Goal: Information Seeking & Learning: Find specific page/section

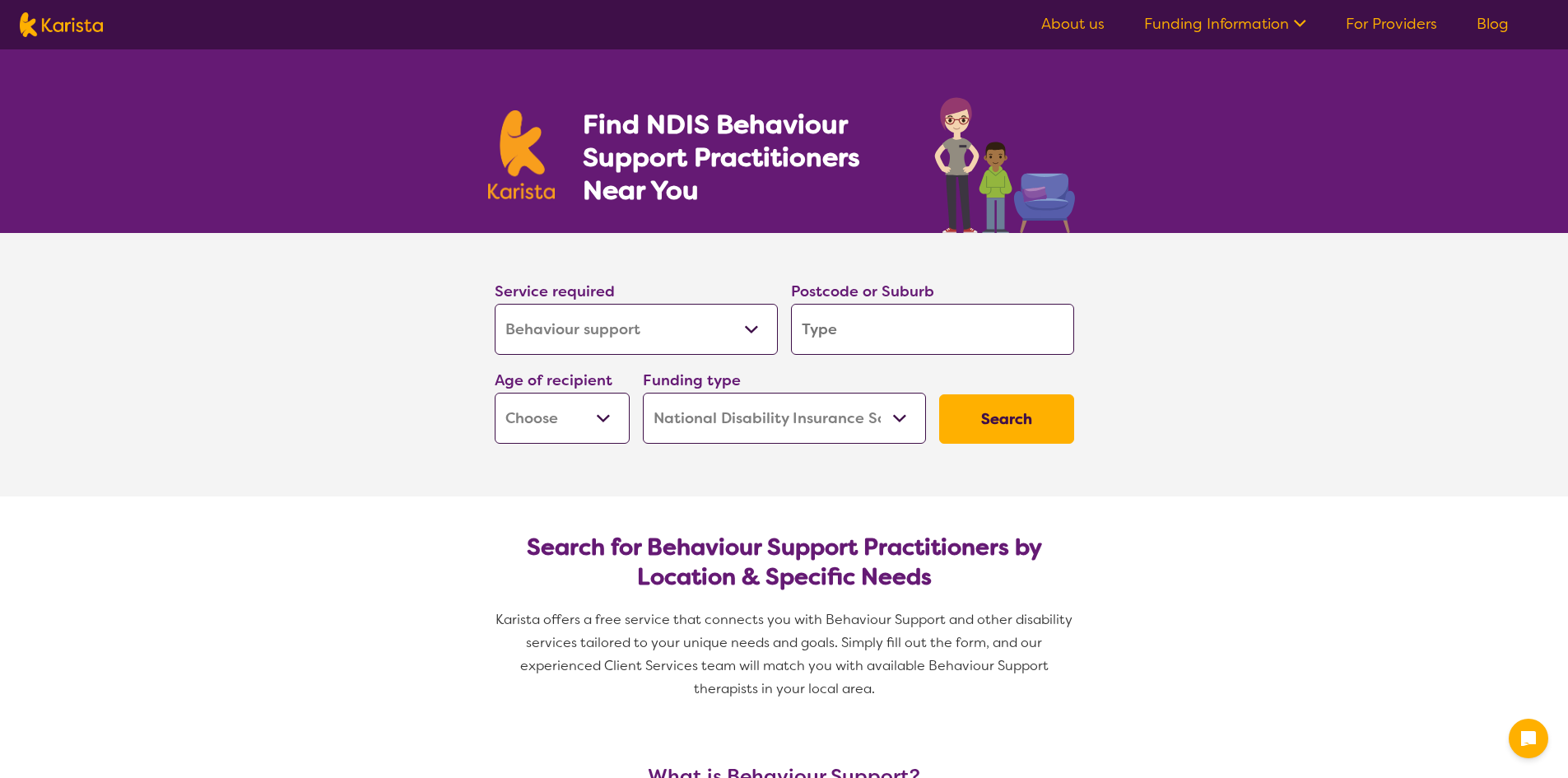
select select "Behaviour support"
select select "NDIS"
select select "Behaviour support"
select select "NDIS"
click at [750, 327] on select "Allied Health Assistant Assessment ([MEDICAL_DATA] or [MEDICAL_DATA]) Behaviour…" at bounding box center [636, 329] width 283 height 51
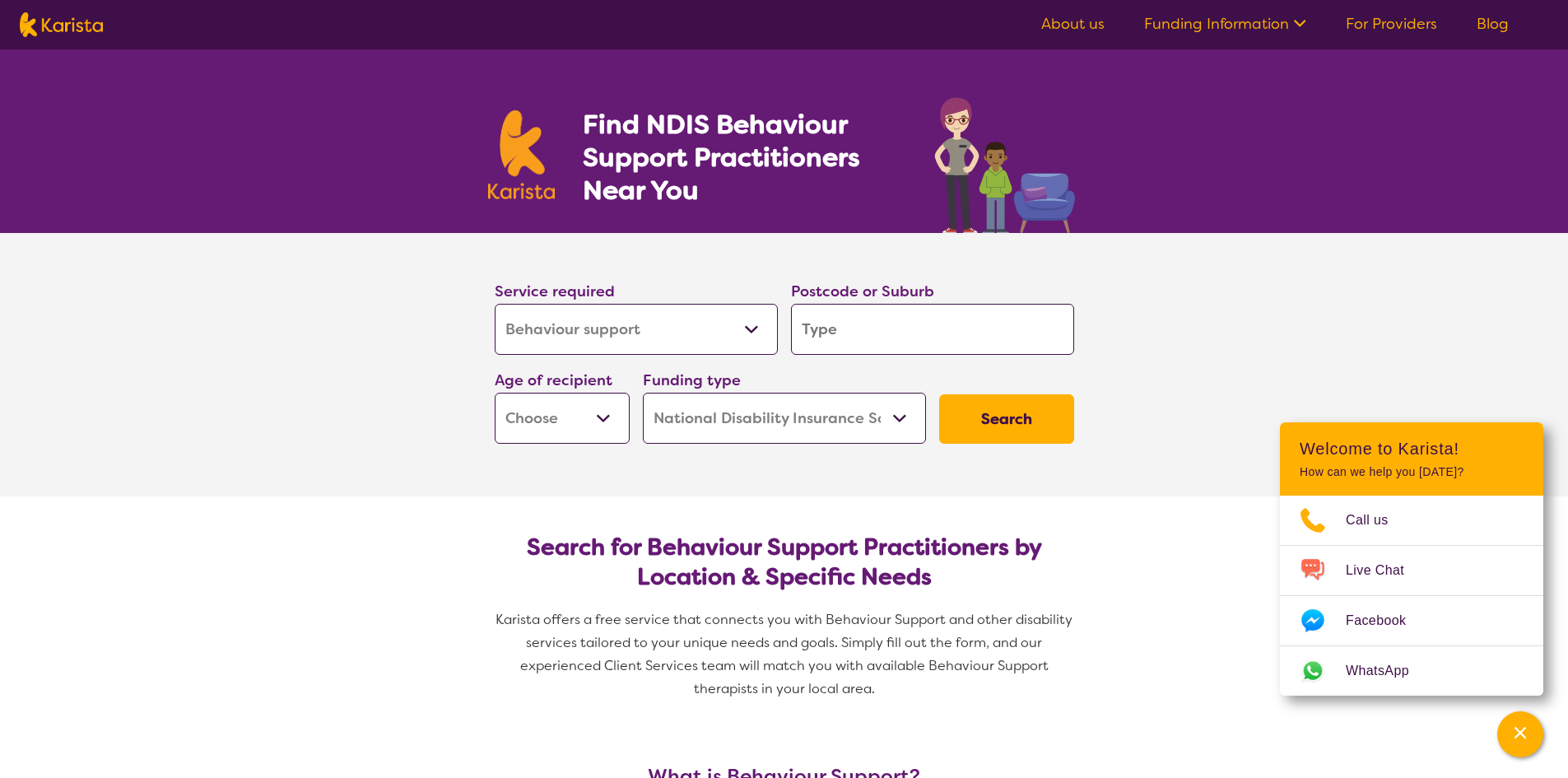
click at [750, 327] on select "Allied Health Assistant Assessment ([MEDICAL_DATA] or [MEDICAL_DATA]) Behaviour…" at bounding box center [636, 329] width 283 height 51
click at [863, 333] on input "search" at bounding box center [932, 329] width 283 height 51
click at [614, 412] on select "Early Childhood - 0 to 9 Child - 10 to 11 Adolescent - 12 to 17 Adult - 18 to 6…" at bounding box center [561, 418] width 135 height 51
select select "AD"
click at [494, 393] on select "Early Childhood - 0 to 9 Child - 10 to 11 Adolescent - 12 to 17 Adult - 18 to 6…" at bounding box center [561, 418] width 135 height 51
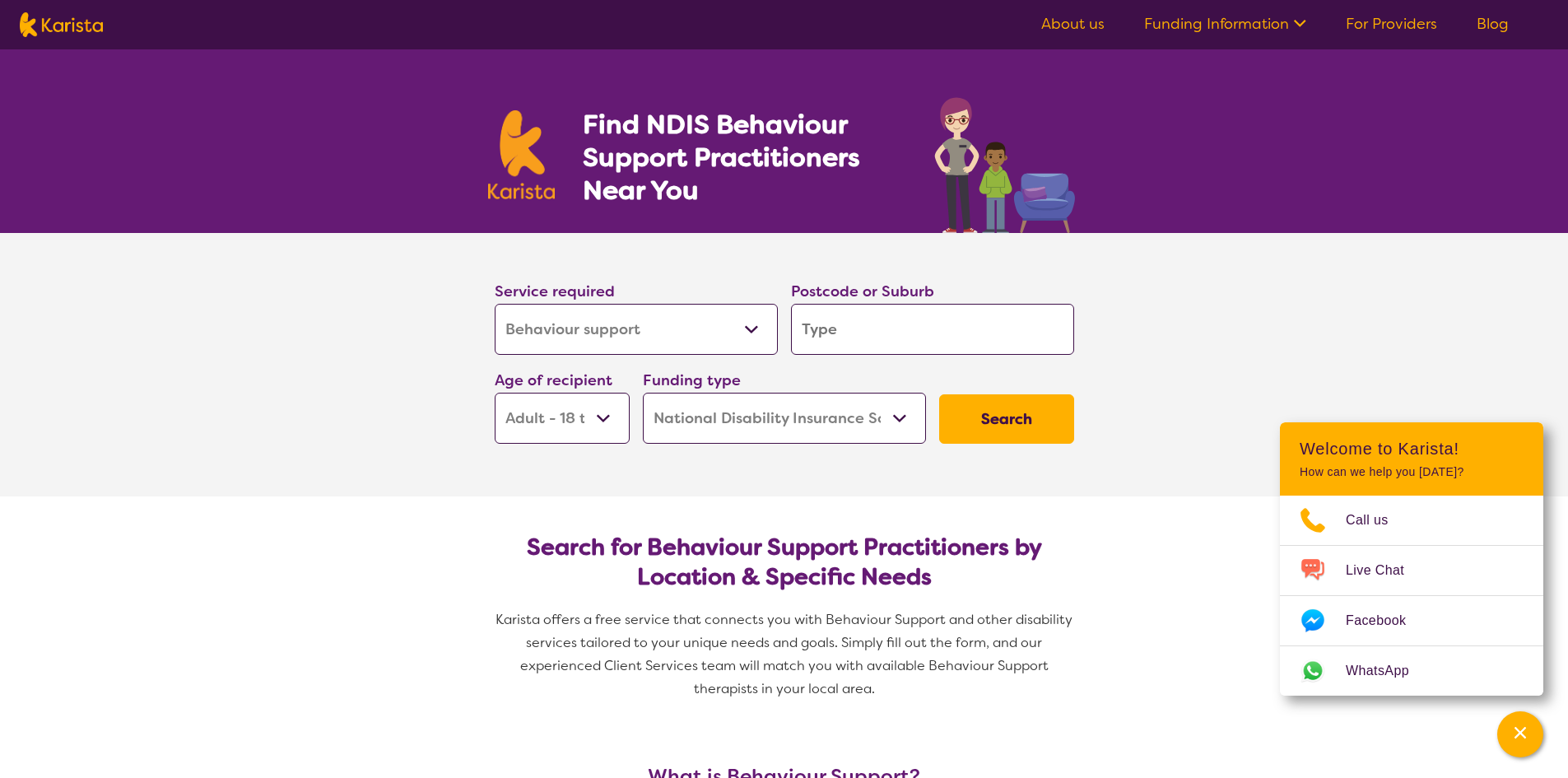
select select "AD"
click at [834, 324] on input "search" at bounding box center [932, 329] width 283 height 51
type input "c"
type input "cr"
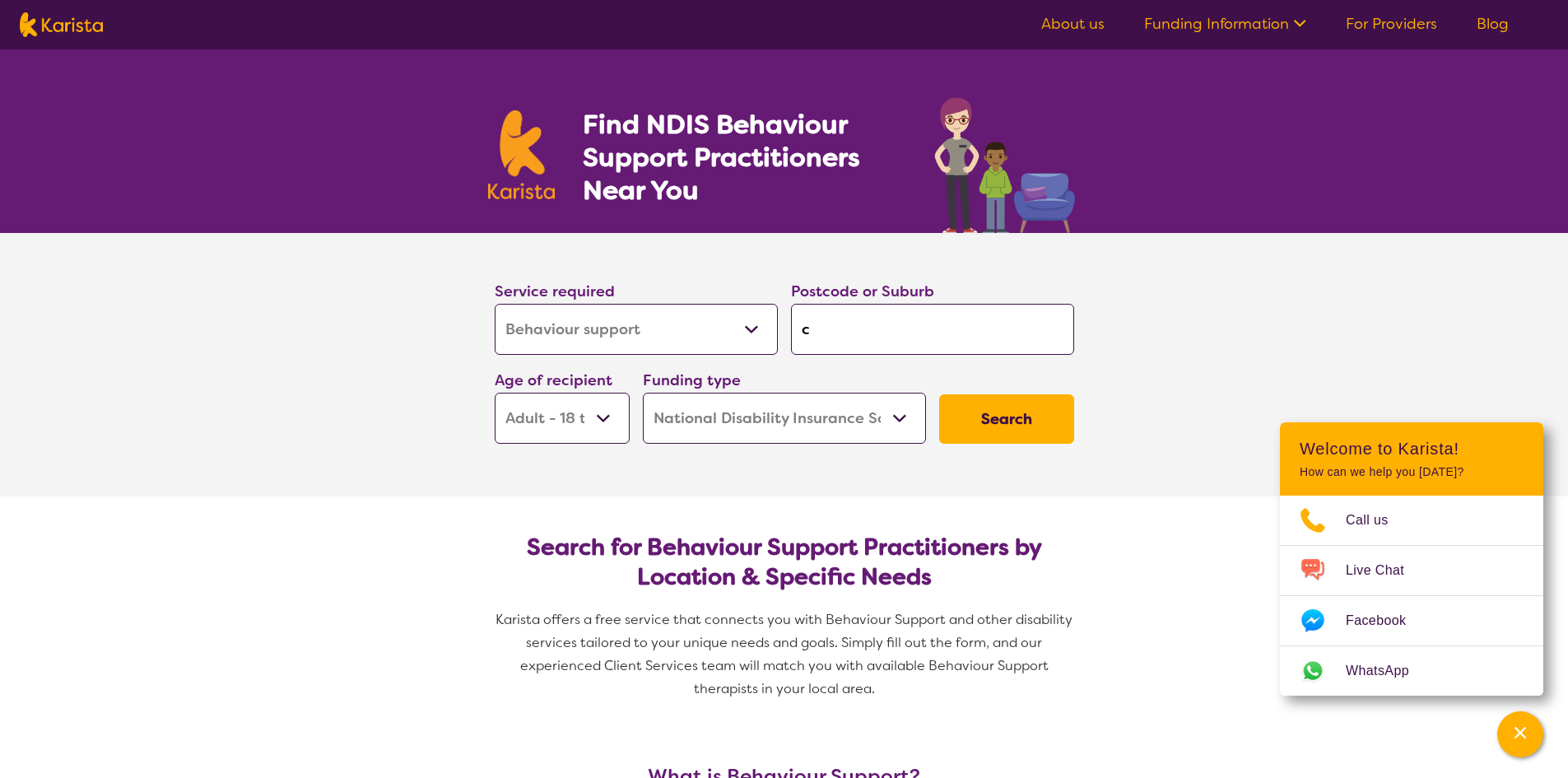
type input "cr"
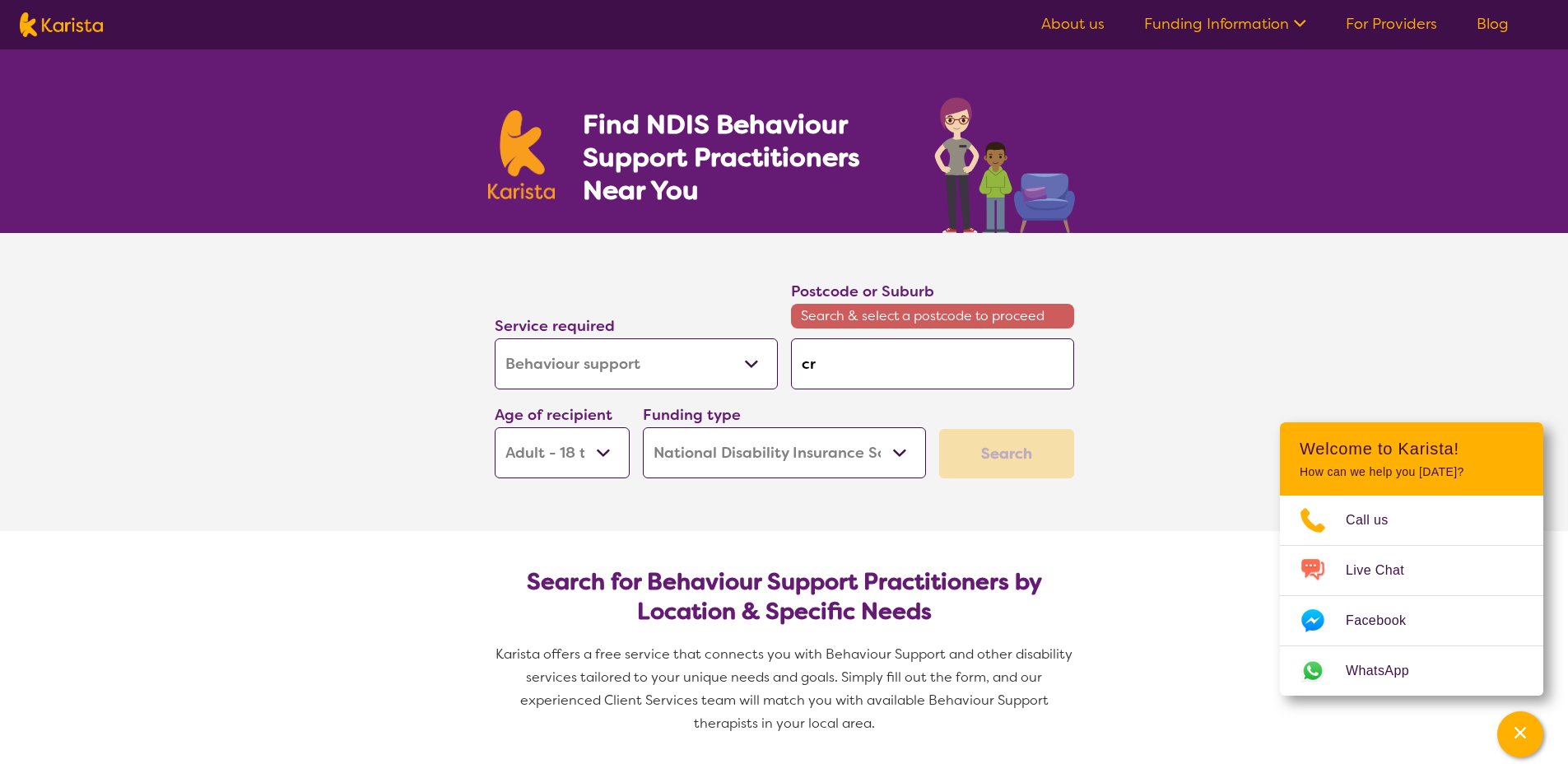
type input "cra"
type input "cran"
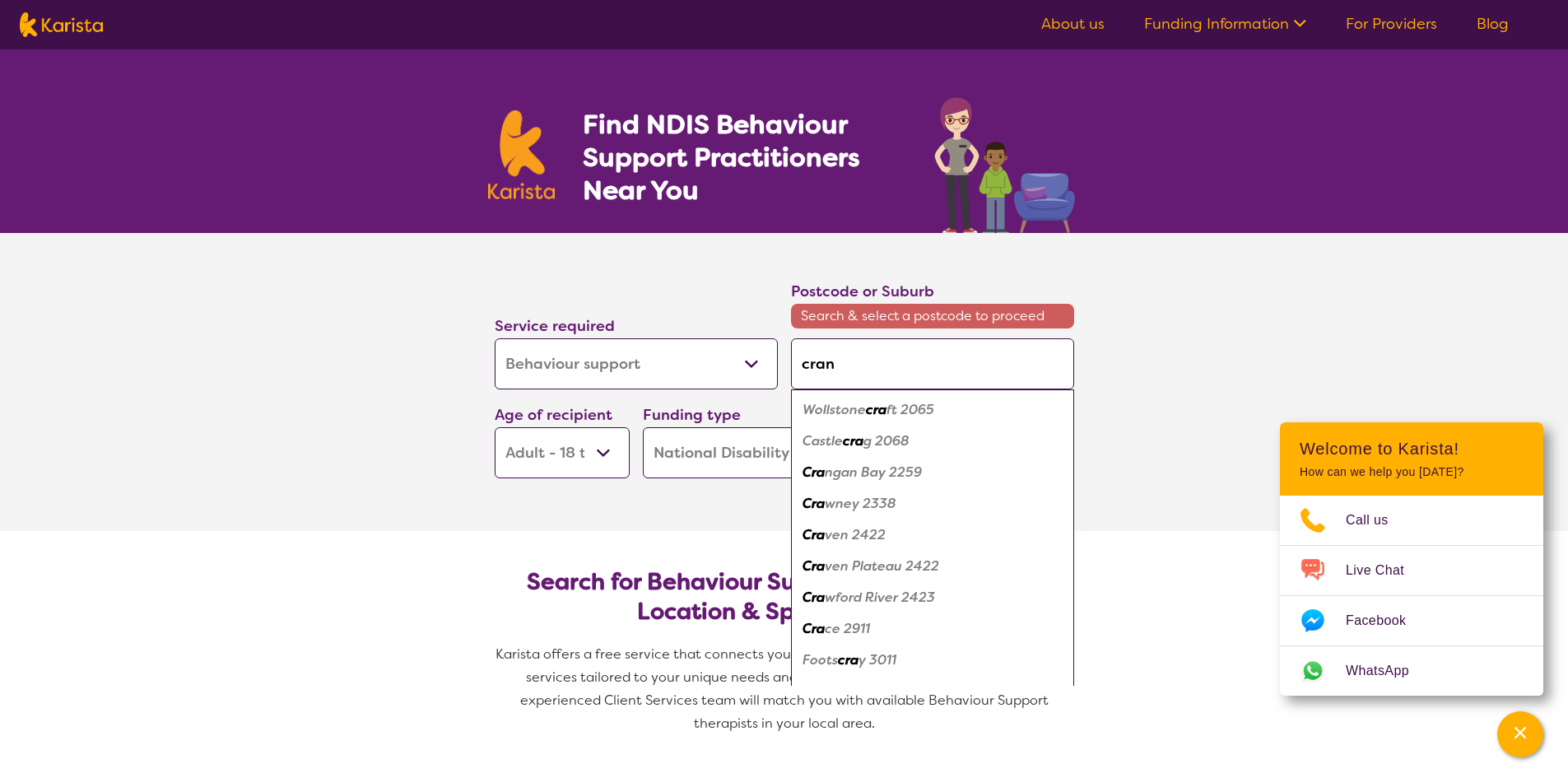
type input "cranb"
type input "cranbo"
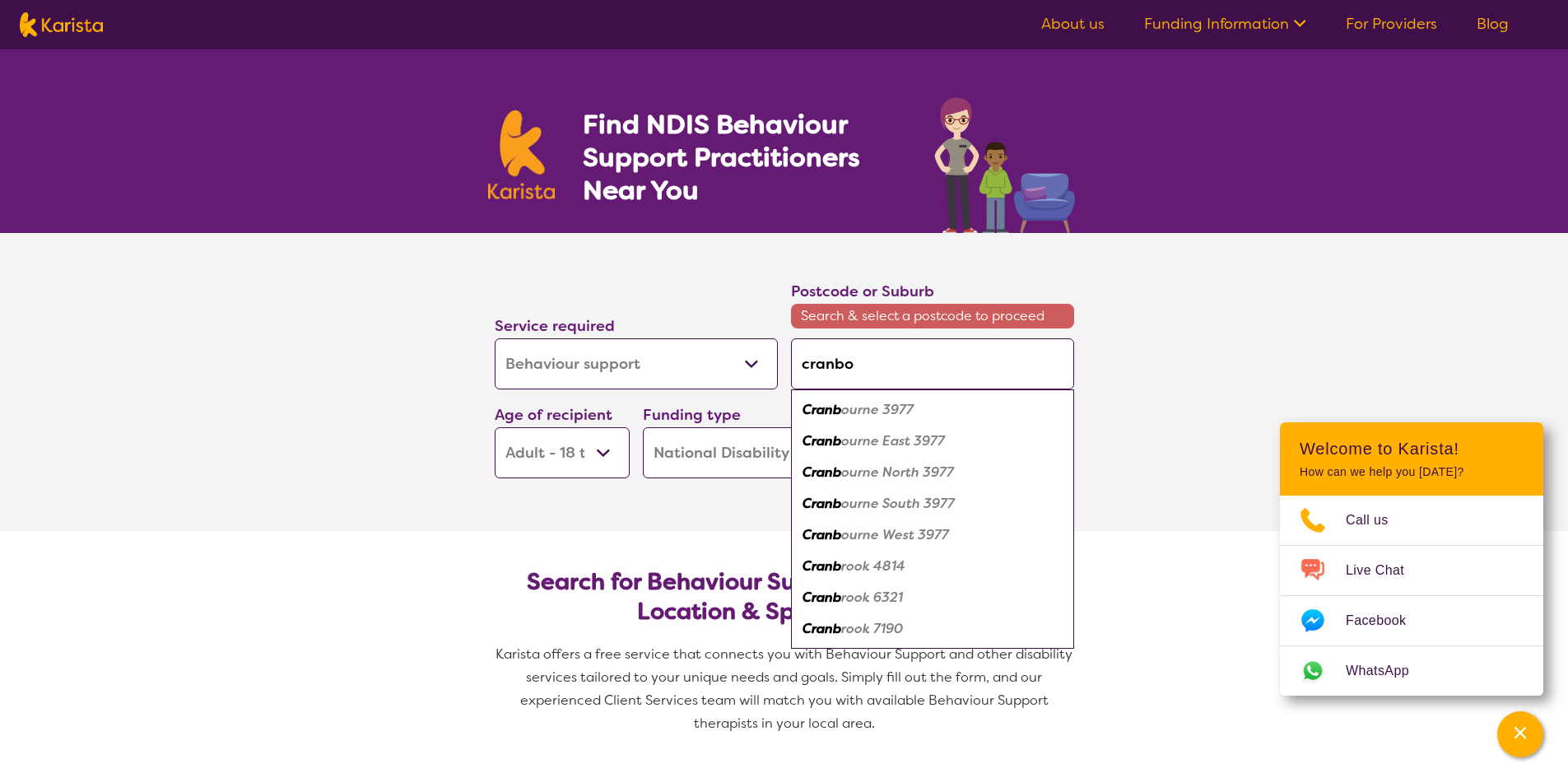
type input "cranbou"
type input "cranbour"
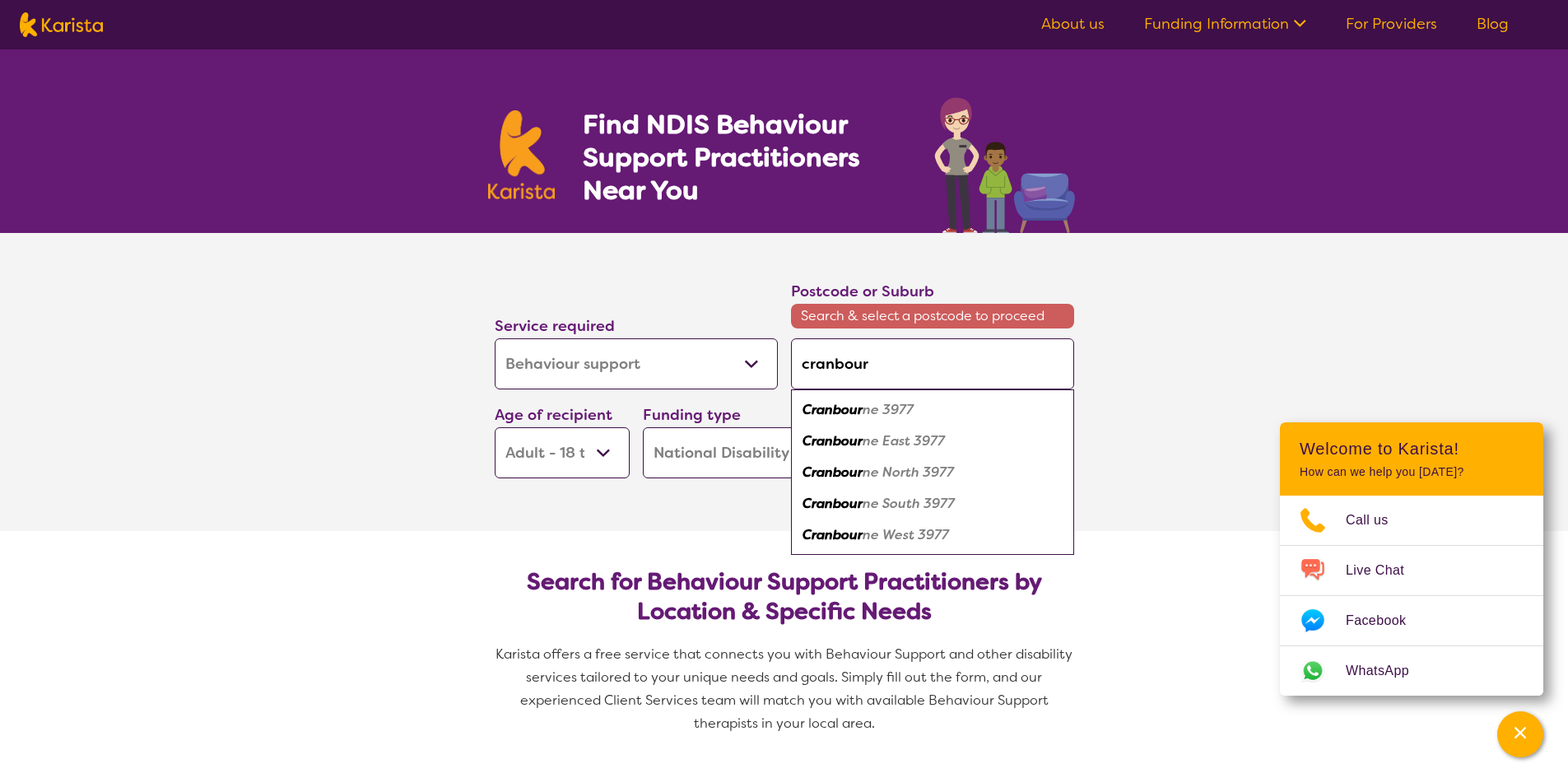
type input "cranbourn"
type input "cranbourne"
click at [842, 413] on em "Cranbourne" at bounding box center [841, 410] width 77 height 18
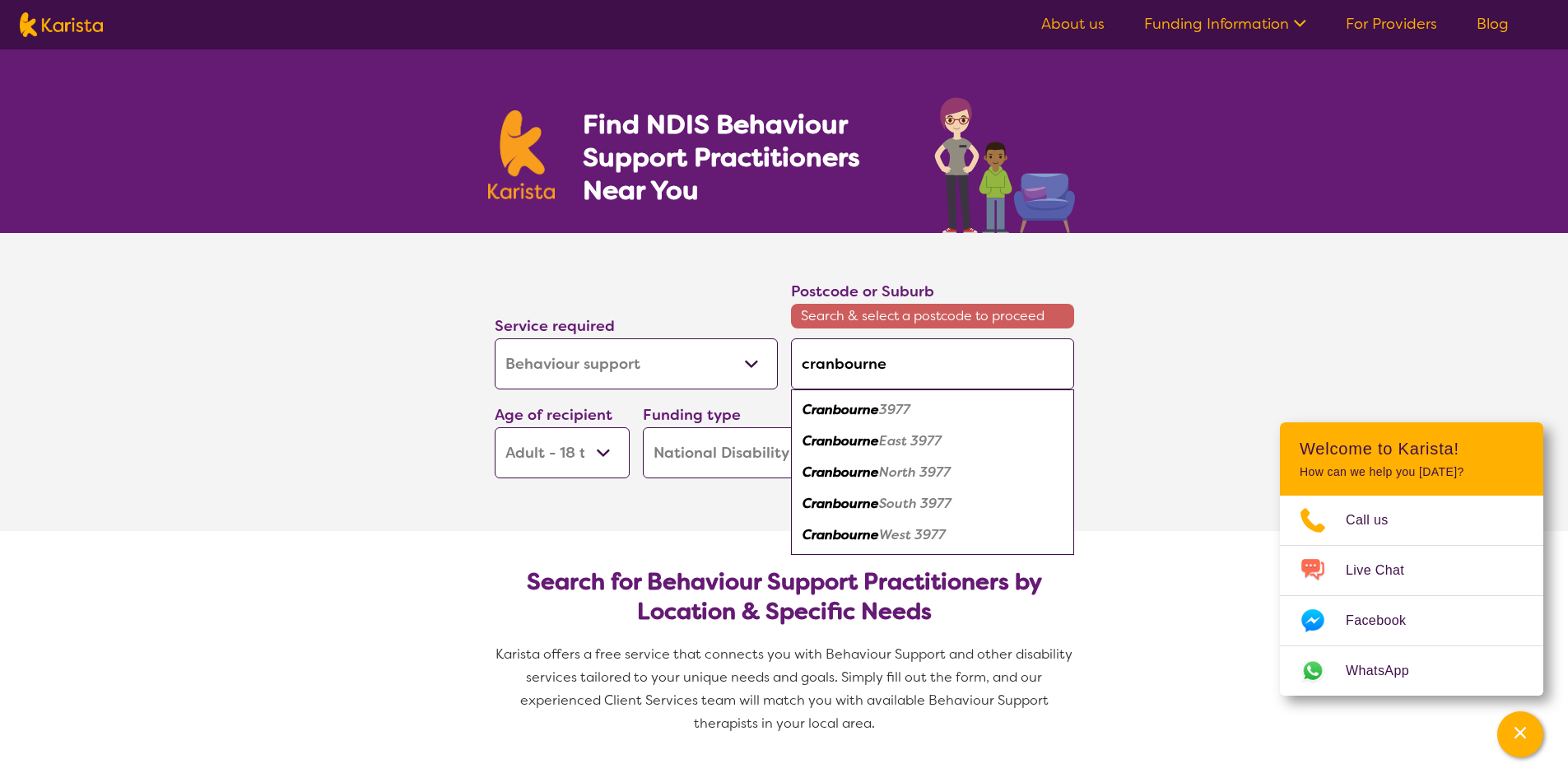
type input "3977"
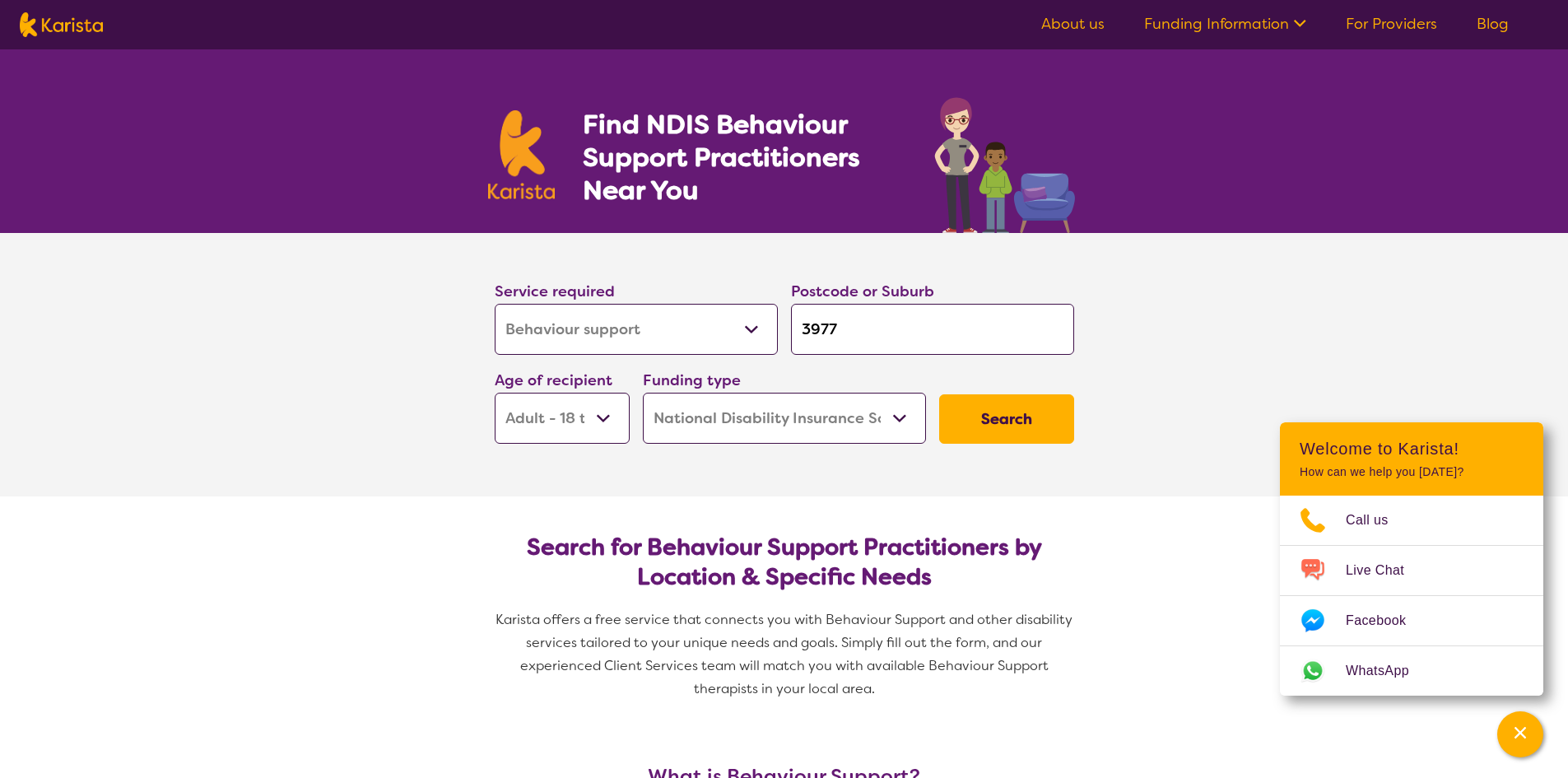
click at [979, 420] on button "Search" at bounding box center [1006, 418] width 135 height 49
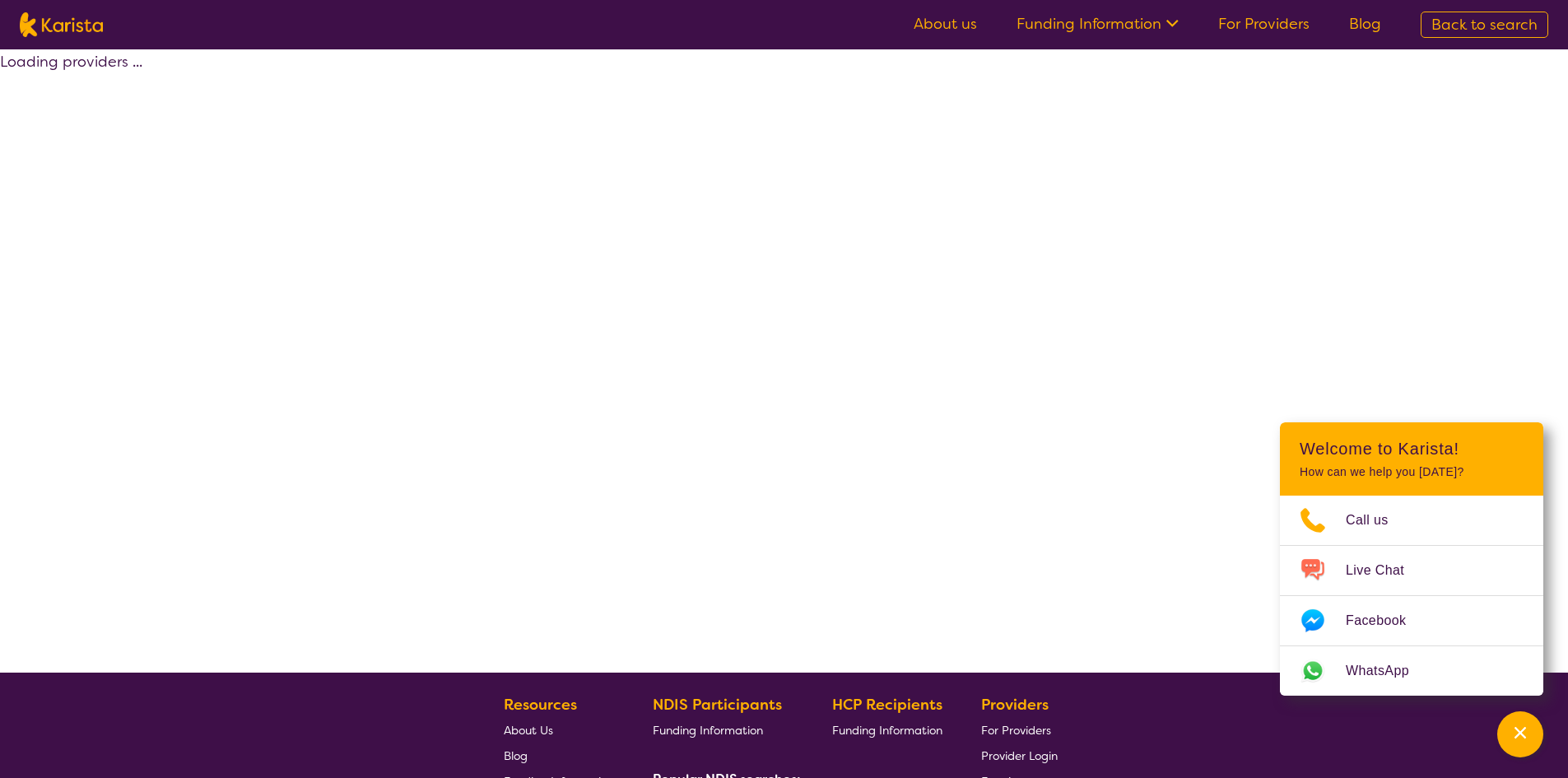
select select "by_score"
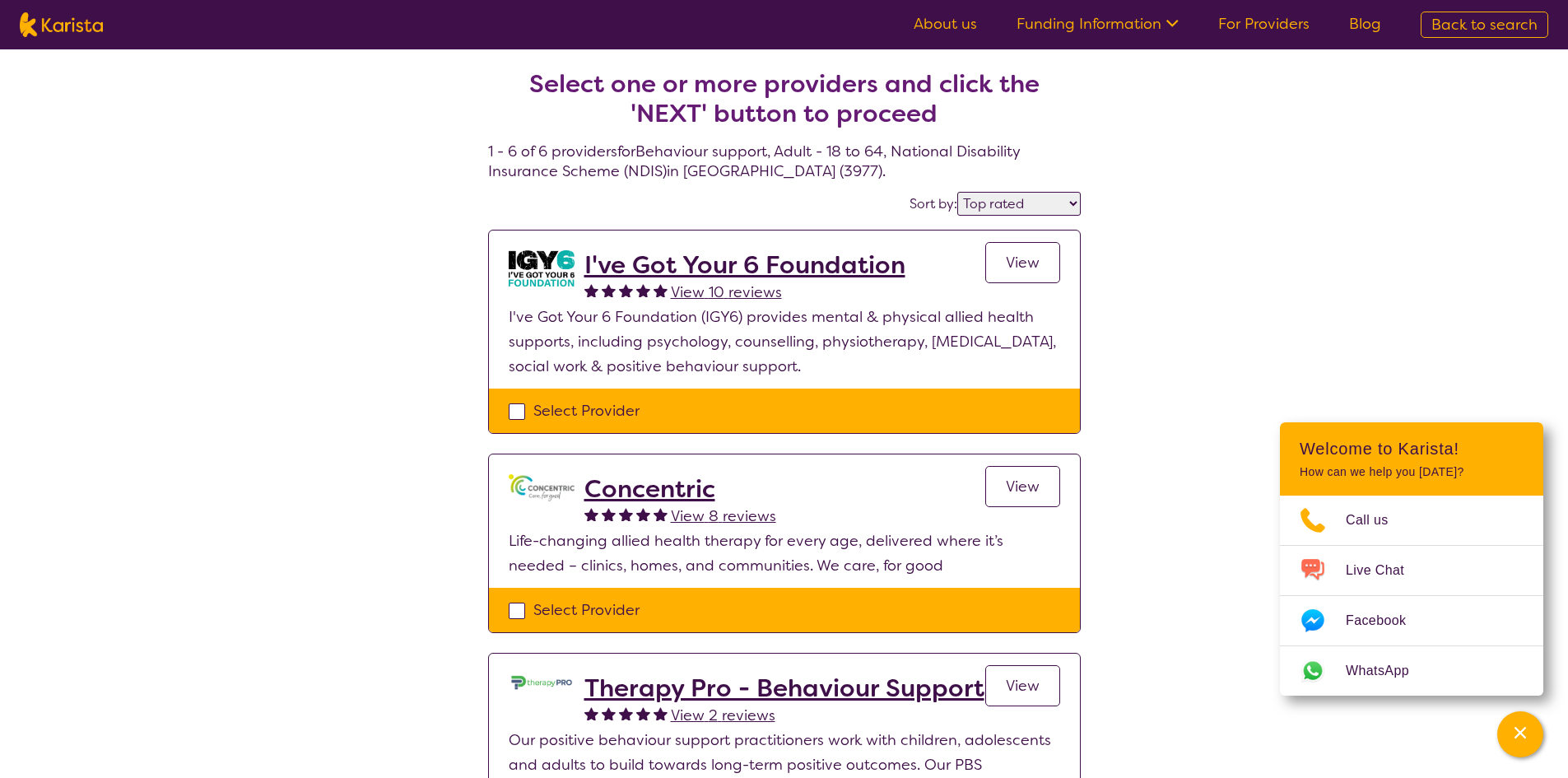
click at [1013, 256] on span "View" at bounding box center [1023, 262] width 33 height 20
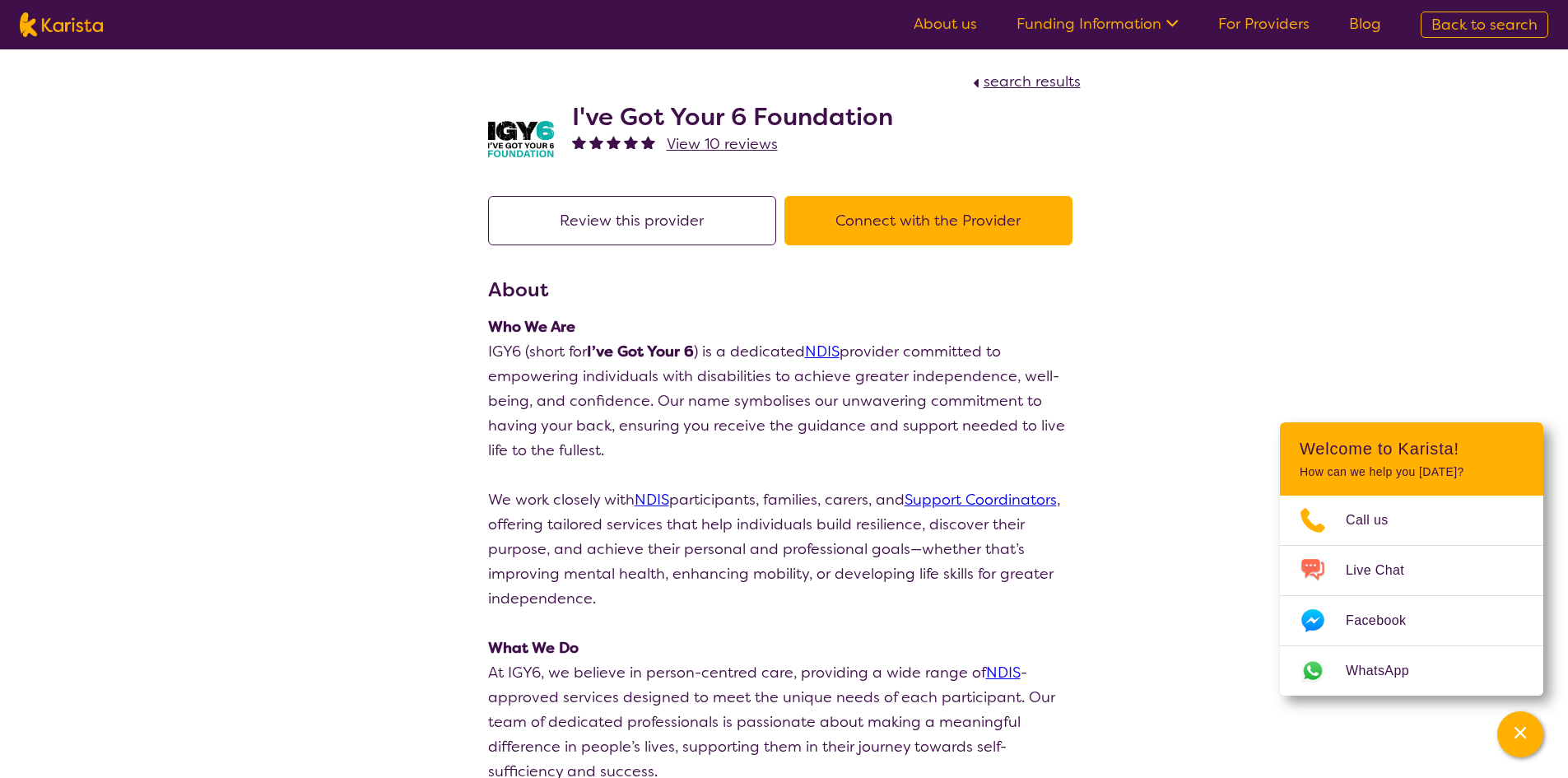
select select "by_score"
